Goal: Download file/media

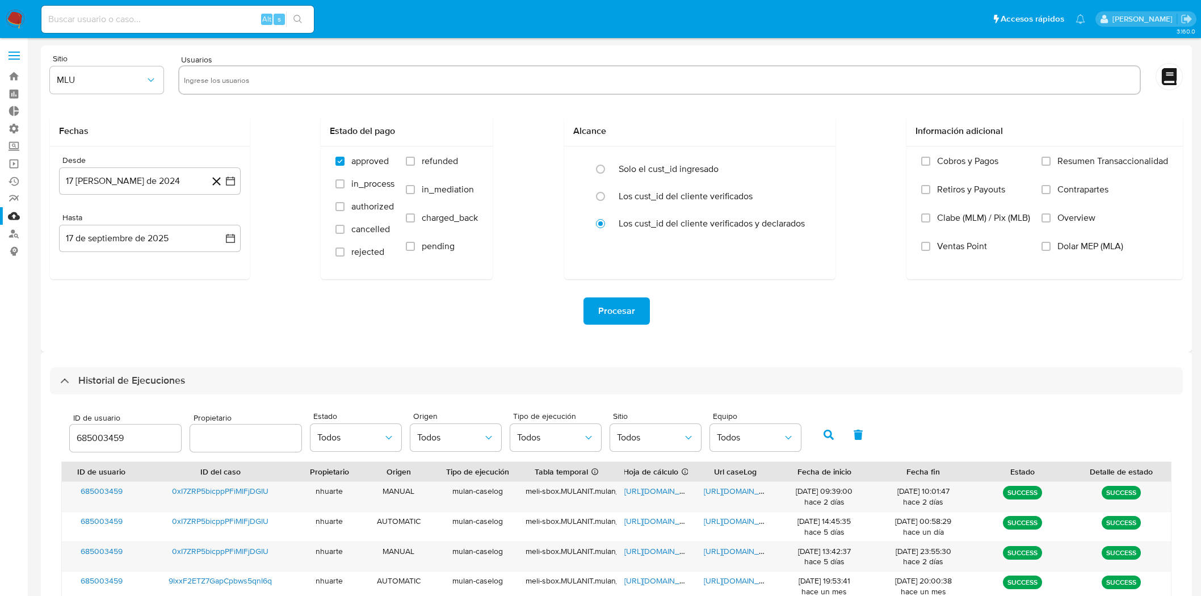
select select "10"
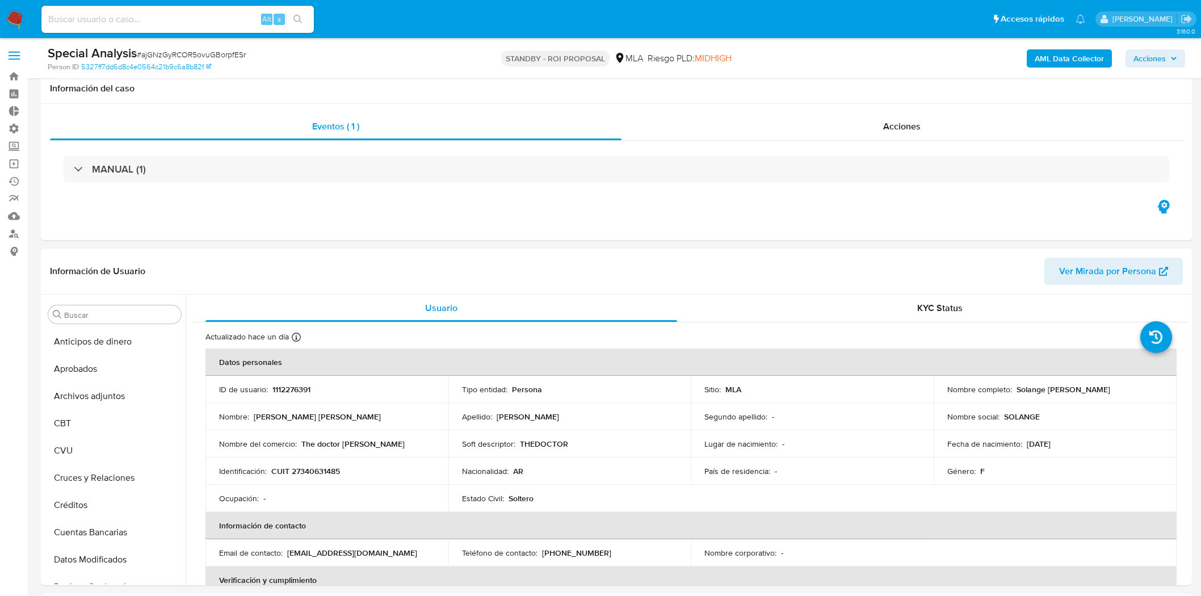
select select "10"
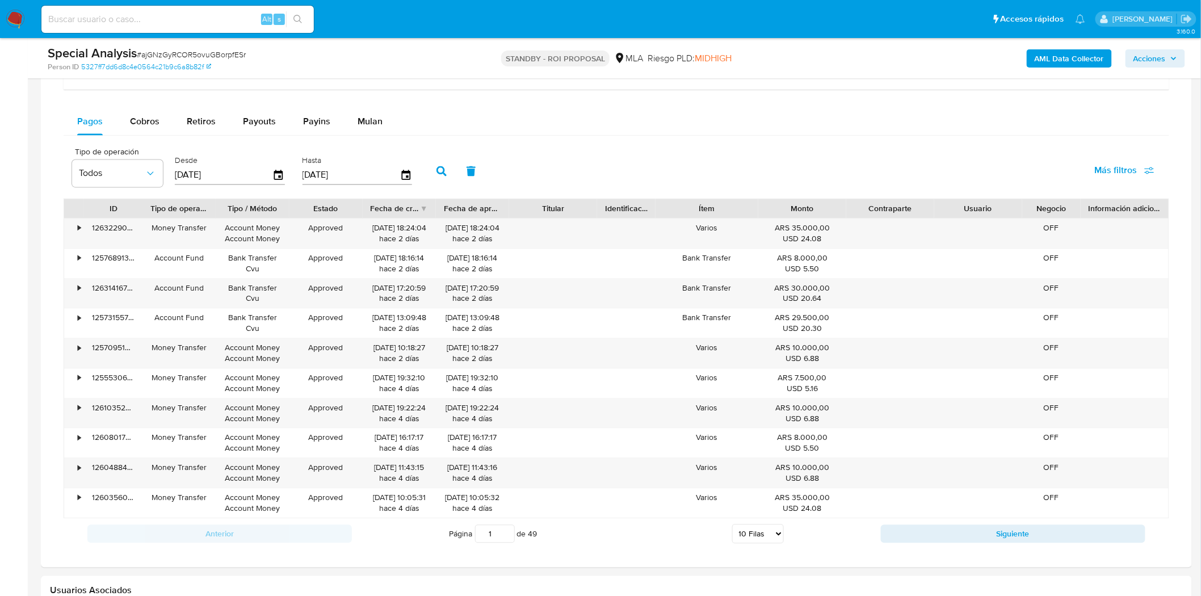
scroll to position [870, 0]
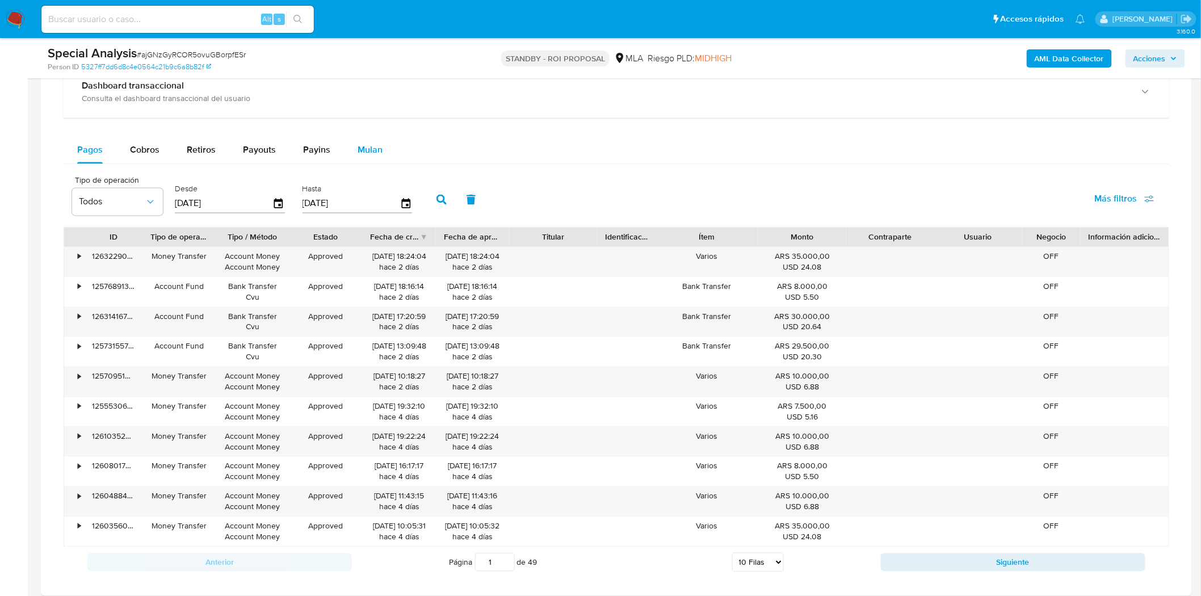
click at [372, 152] on span "Mulan" at bounding box center [370, 150] width 25 height 13
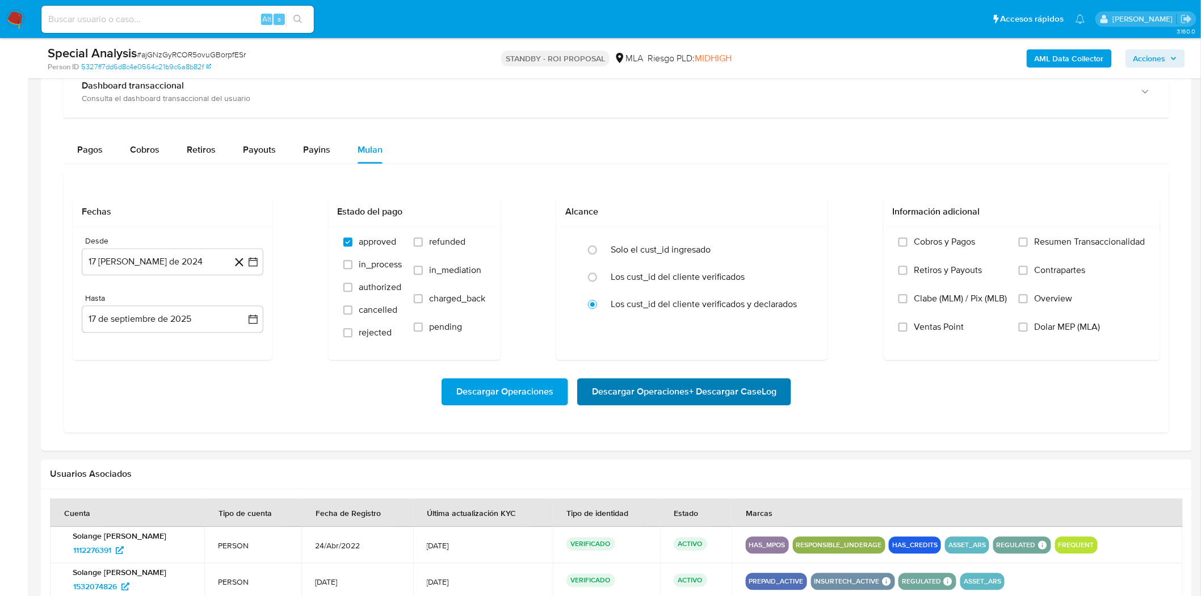
click at [664, 398] on span "Descargar Operaciones + Descargar CaseLog" at bounding box center [684, 392] width 184 height 25
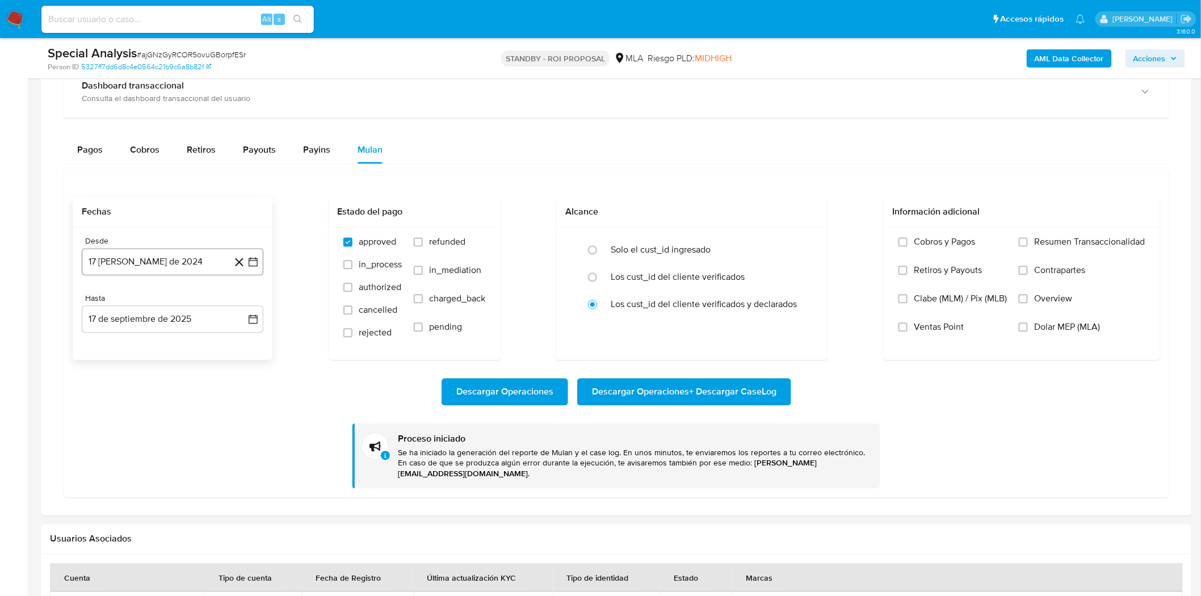
click at [182, 264] on button "17 de agosto de 2024" at bounding box center [173, 262] width 182 height 27
click at [199, 304] on icon "Seleccionar mes y año" at bounding box center [199, 303] width 9 height 9
click at [220, 438] on span "dic" at bounding box center [220, 439] width 11 height 9
click at [241, 305] on icon "Mes siguiente" at bounding box center [243, 303] width 14 height 14
click at [197, 308] on icon "Seleccionar mes y año" at bounding box center [196, 303] width 9 height 9
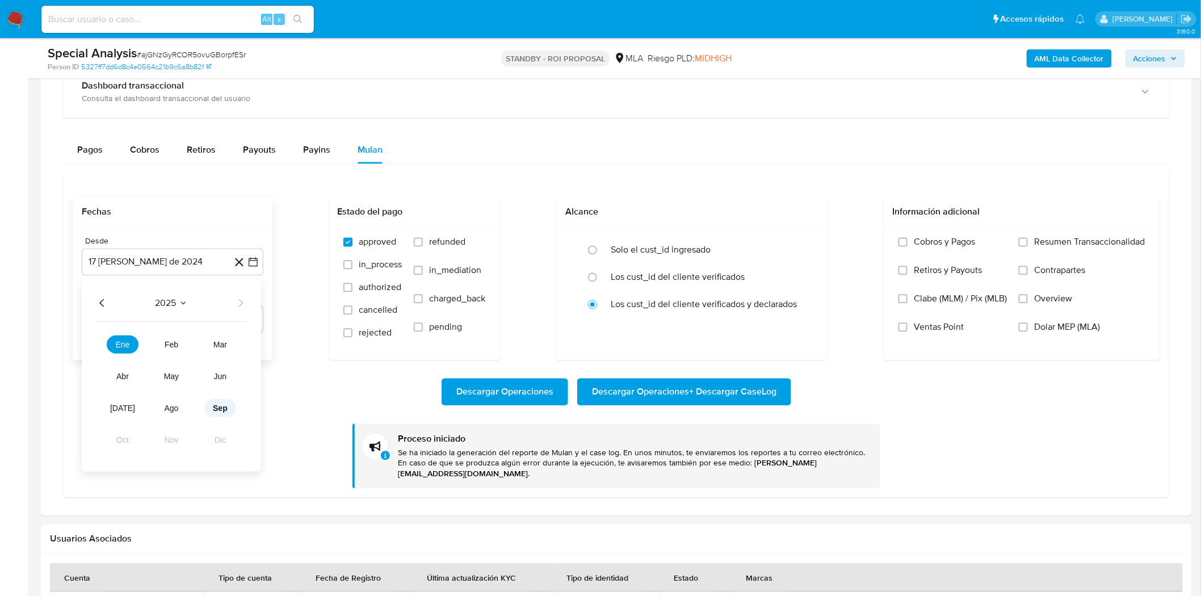
click at [224, 415] on button "sep" at bounding box center [220, 408] width 32 height 18
click at [104, 392] on button "15" at bounding box center [104, 390] width 18 height 18
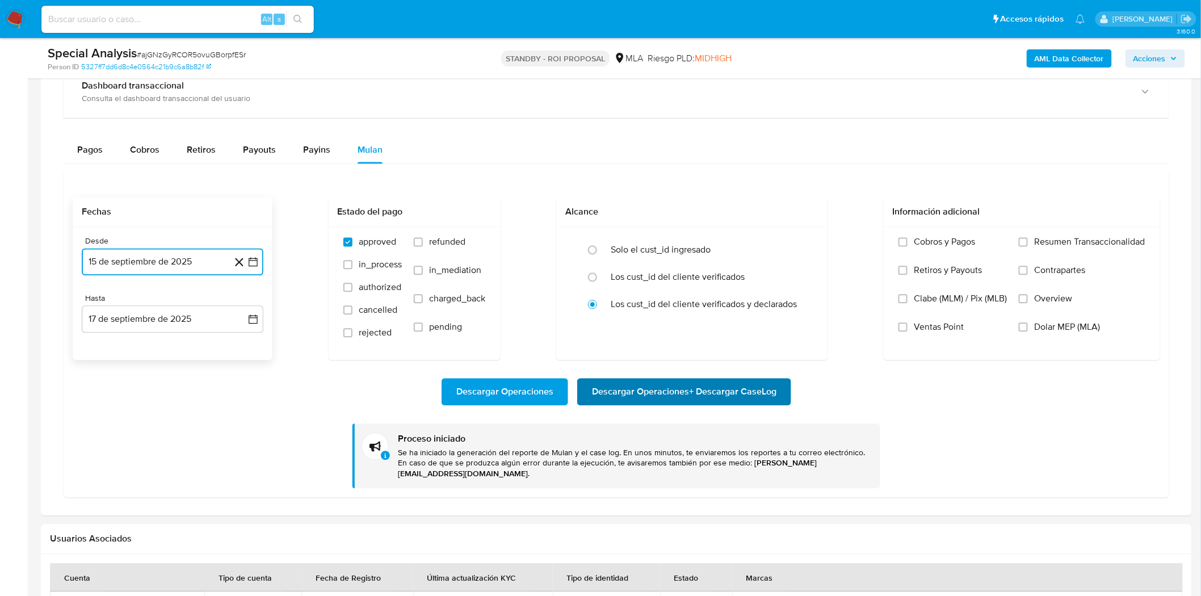
click at [614, 396] on span "Descargar Operaciones + Descargar CaseLog" at bounding box center [684, 392] width 184 height 25
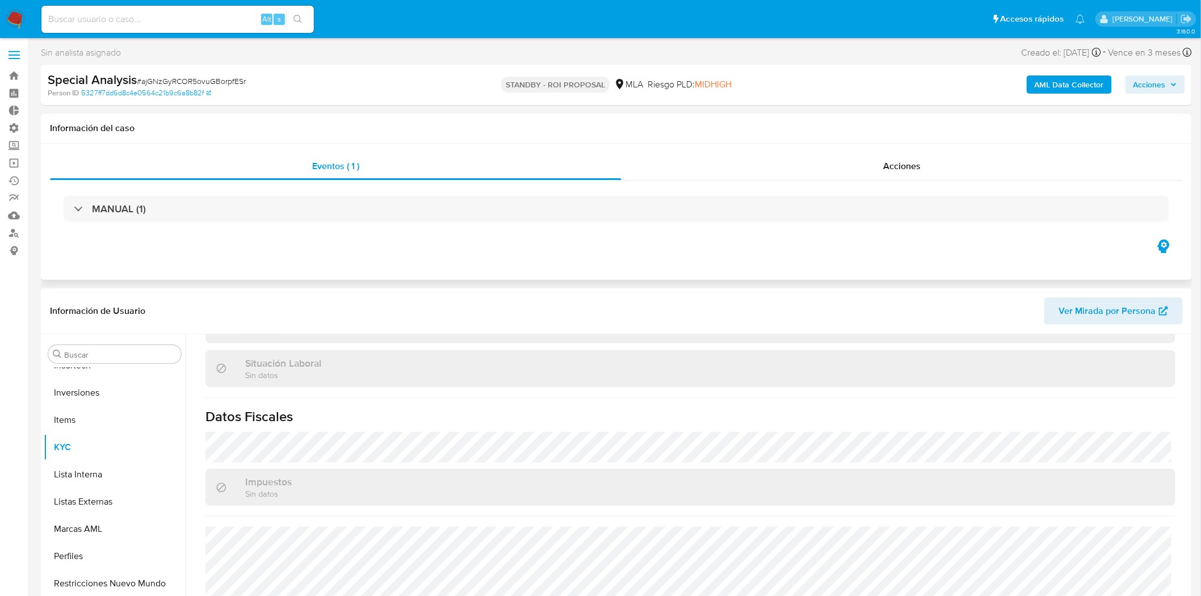
scroll to position [0, 0]
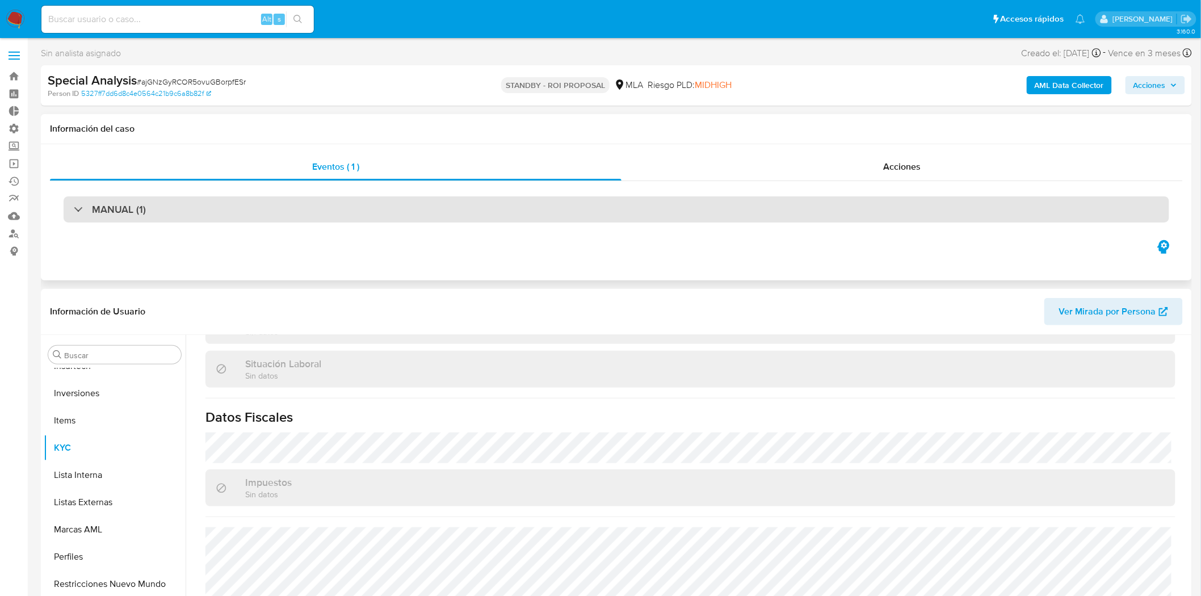
click at [283, 210] on div "MANUAL (1)" at bounding box center [617, 209] width 1106 height 26
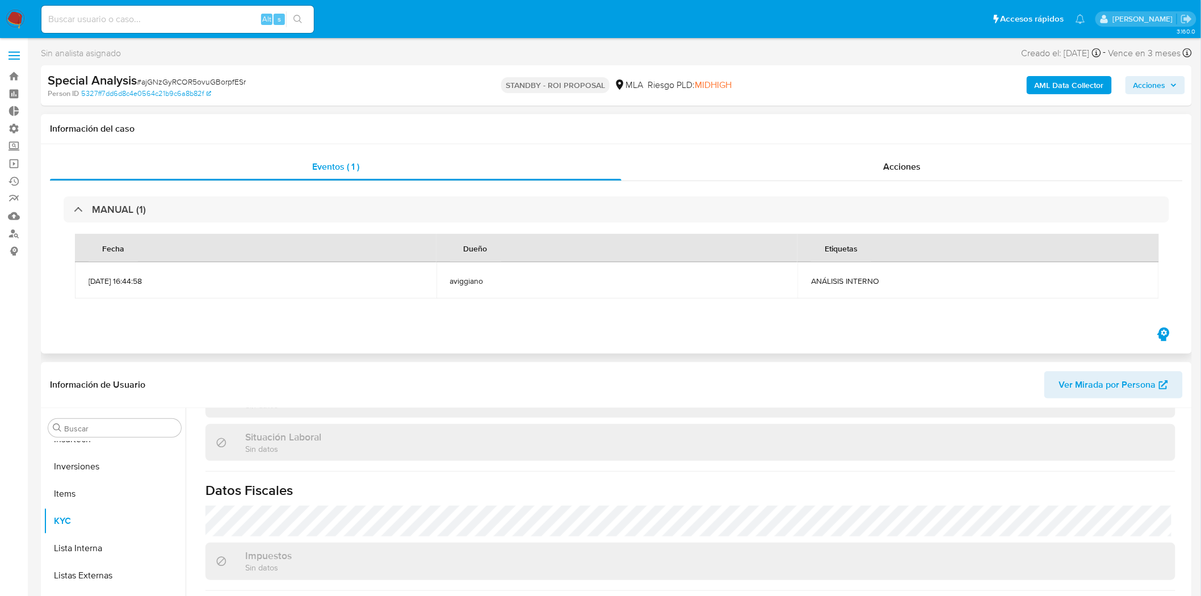
click at [282, 276] on span "12/09/2025 16:44:58" at bounding box center [256, 281] width 334 height 10
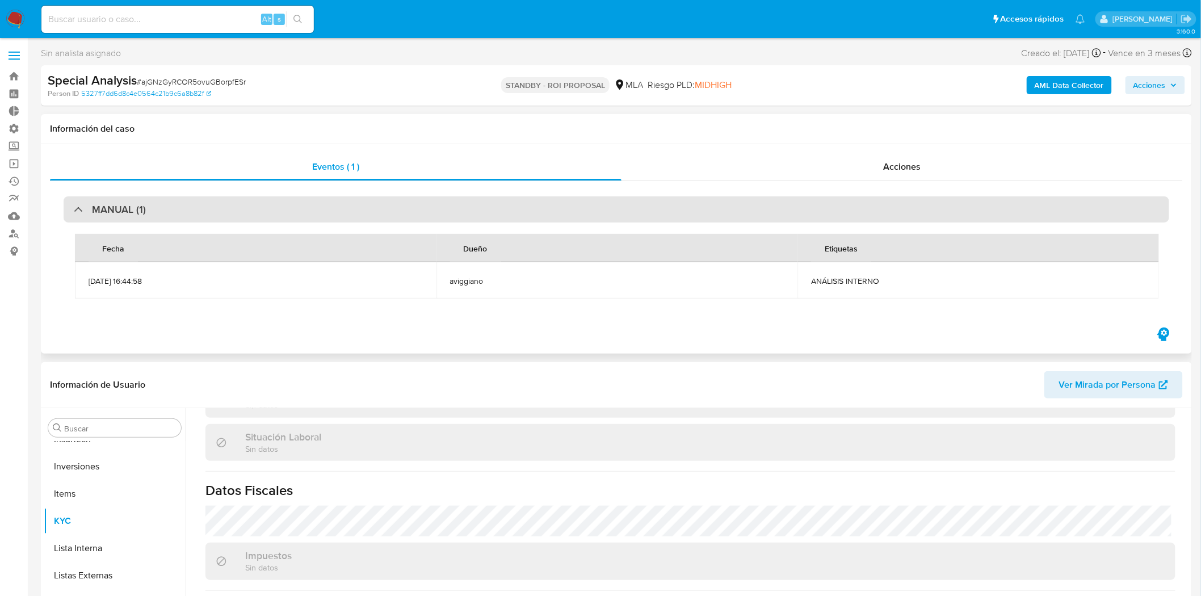
click at [180, 219] on div "MANUAL (1)" at bounding box center [617, 209] width 1106 height 26
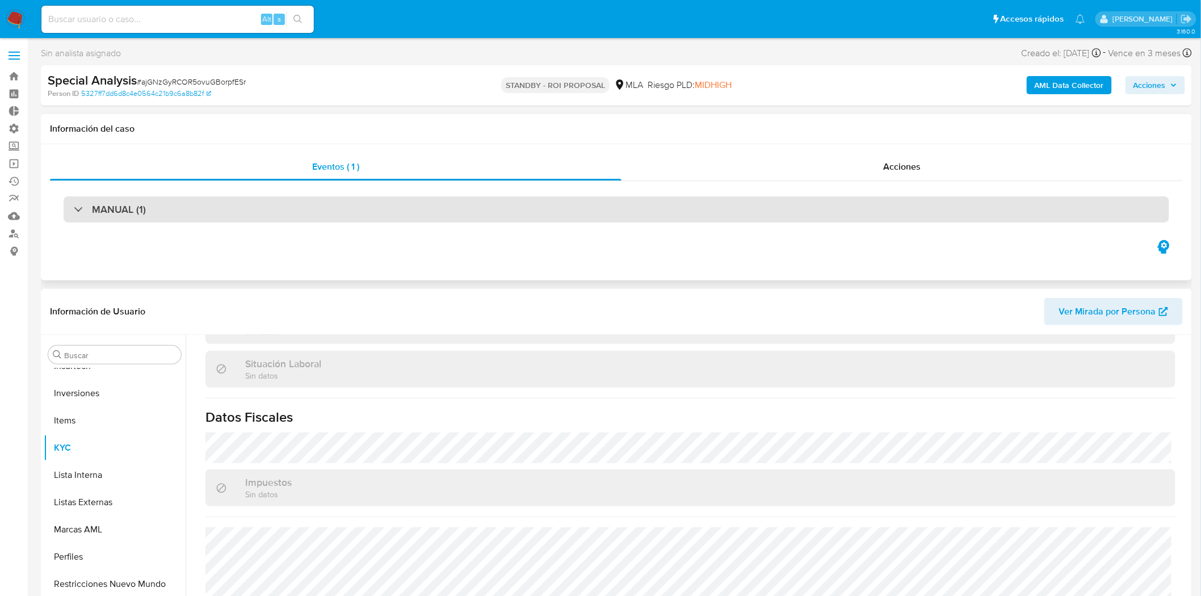
click at [180, 215] on div "MANUAL (1)" at bounding box center [617, 209] width 1106 height 26
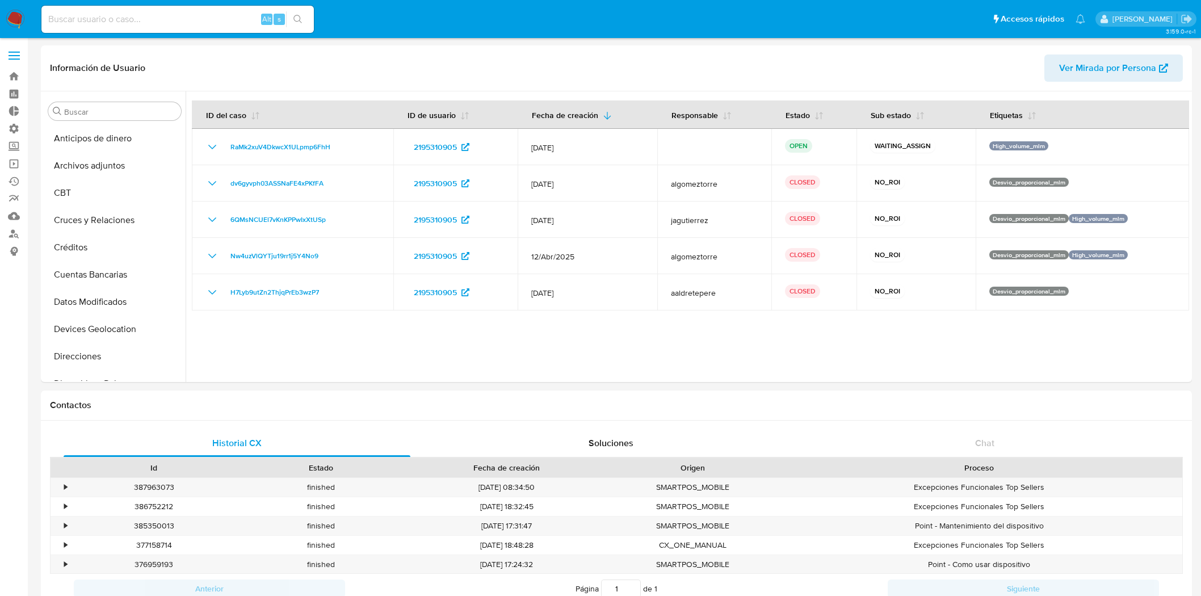
select select "10"
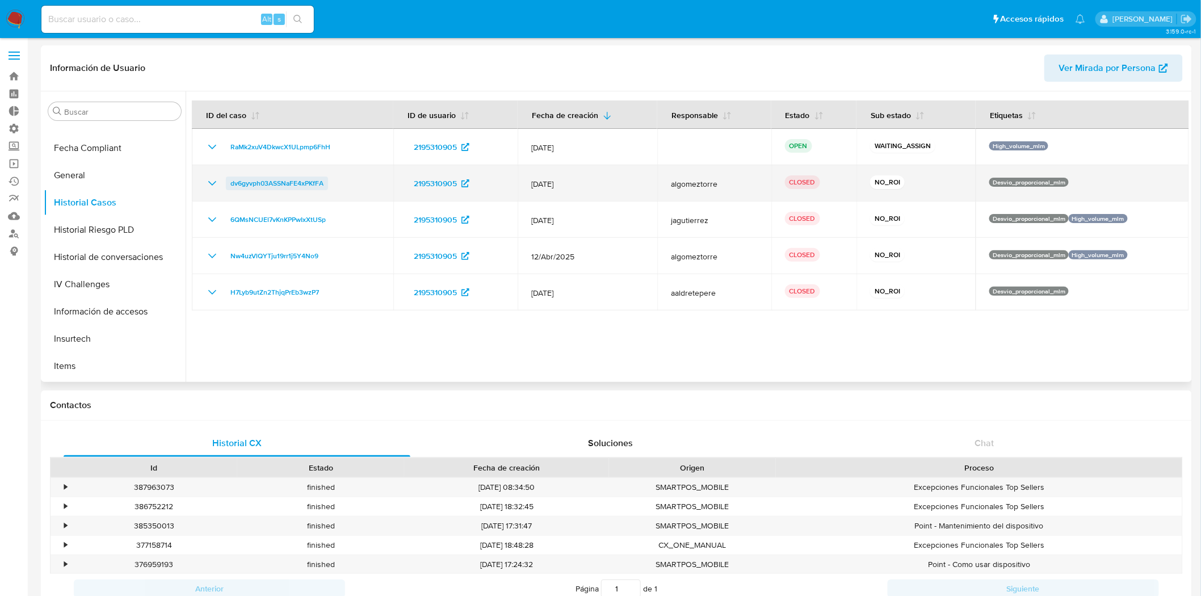
click at [324, 183] on link "dv6gyvph03ASSNaFE4xPKfFA" at bounding box center [277, 184] width 102 height 14
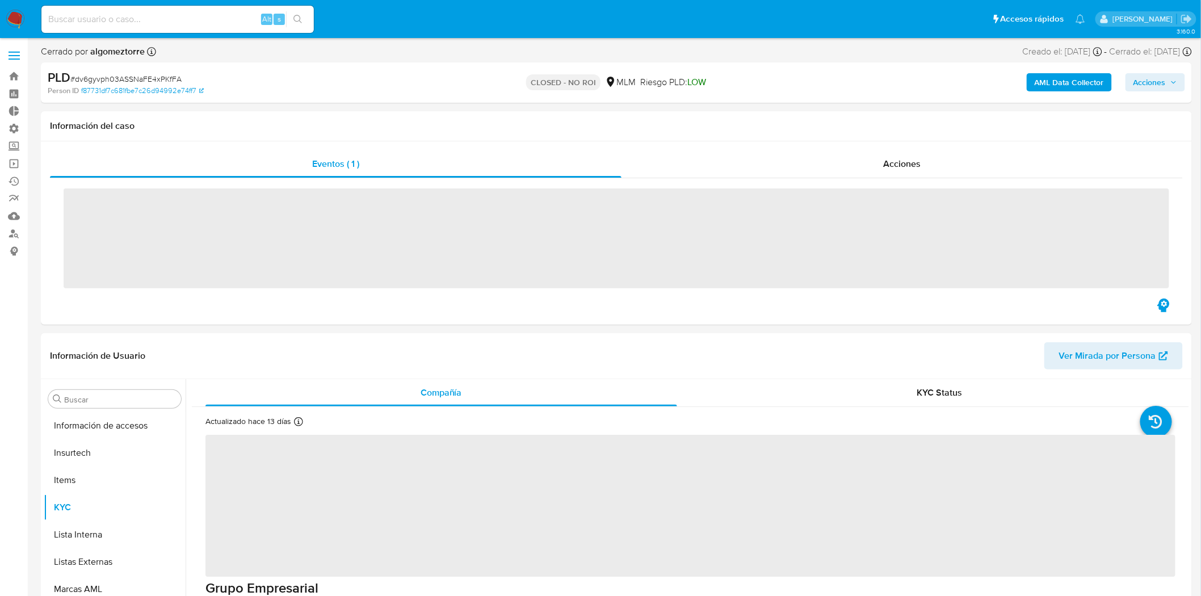
scroll to position [479, 0]
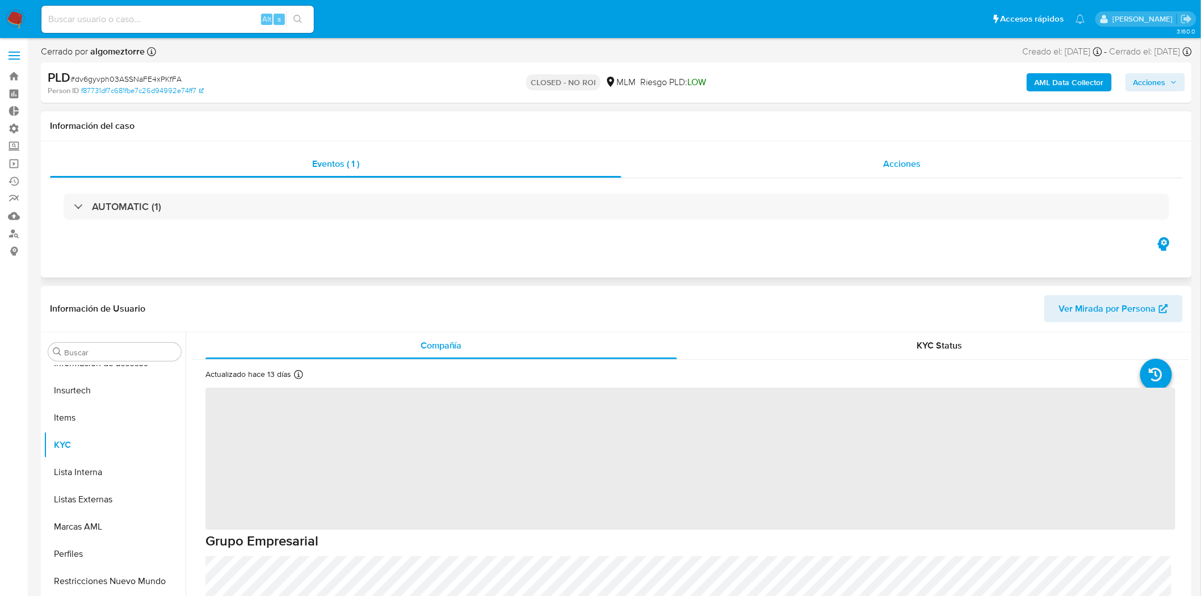
select select "10"
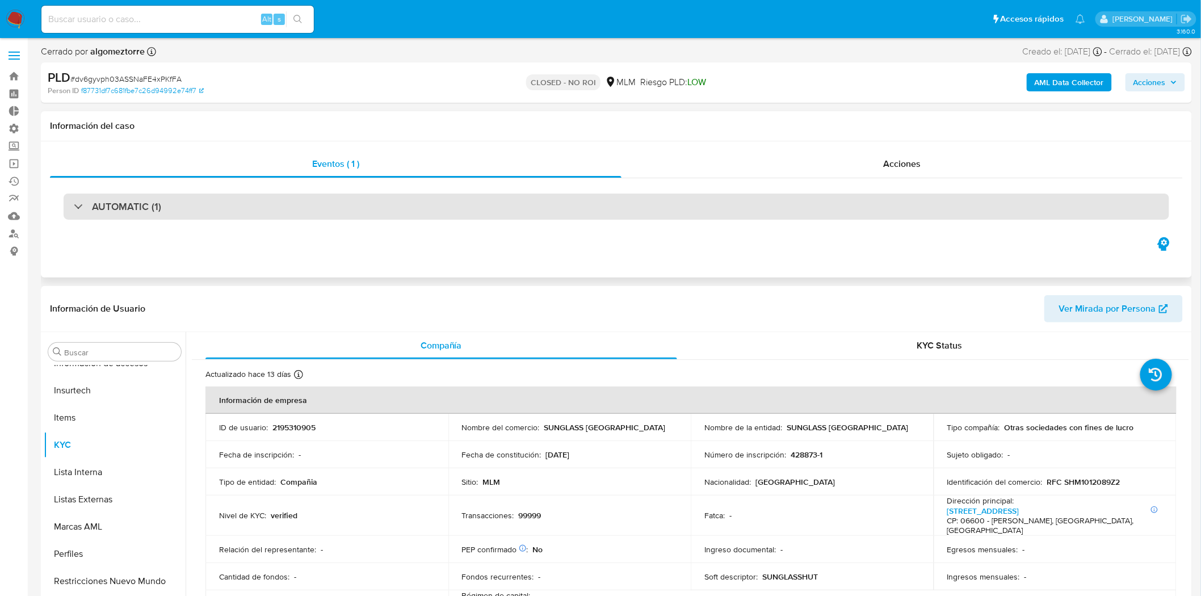
click at [833, 201] on div "AUTOMATIC (1)" at bounding box center [617, 207] width 1106 height 26
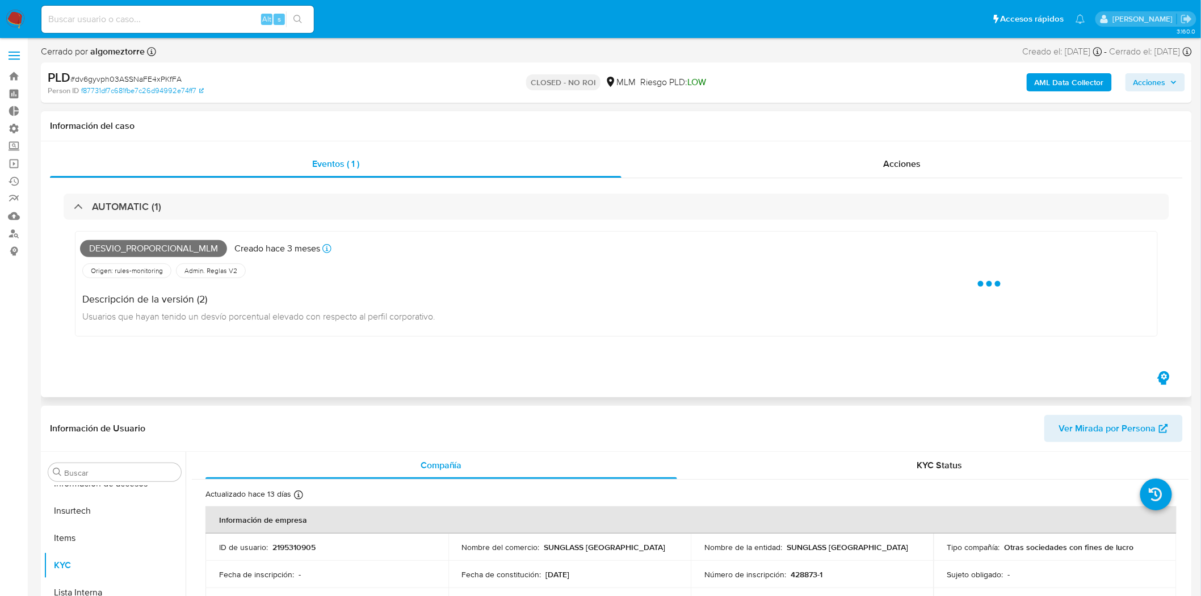
click at [640, 271] on div "Origen: rules-monitoring Referencia al id de la tabla rule-result en rules-moni…" at bounding box center [453, 270] width 746 height 19
